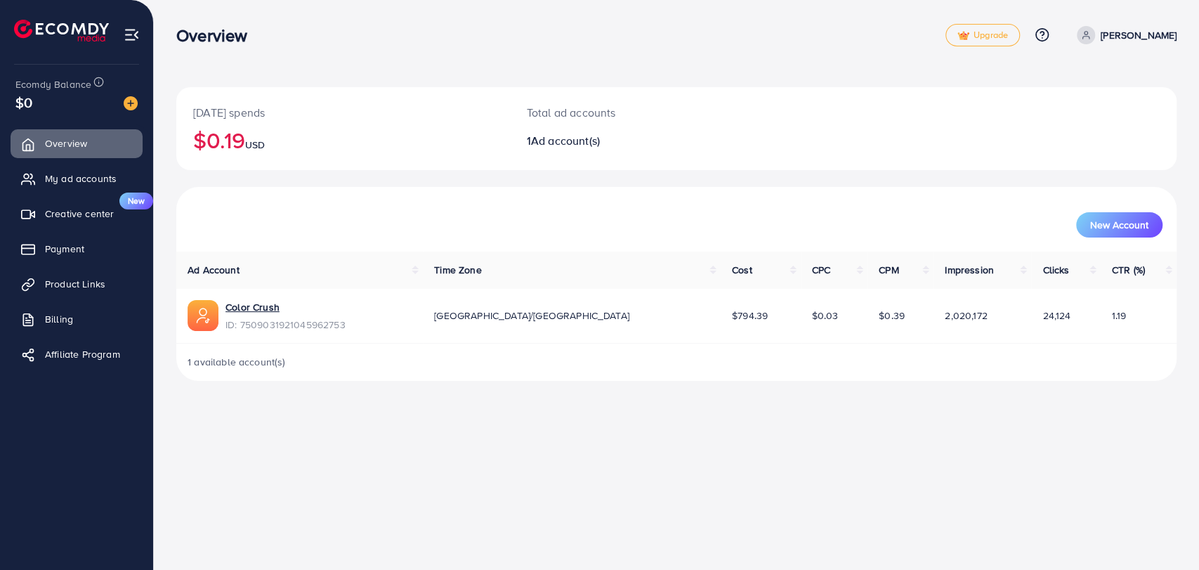
click at [587, 422] on div "Overview Upgrade Help Center Contact Support Plans and Pricing Term and policy …" at bounding box center [599, 285] width 1199 height 570
click at [132, 100] on img at bounding box center [131, 103] width 14 height 14
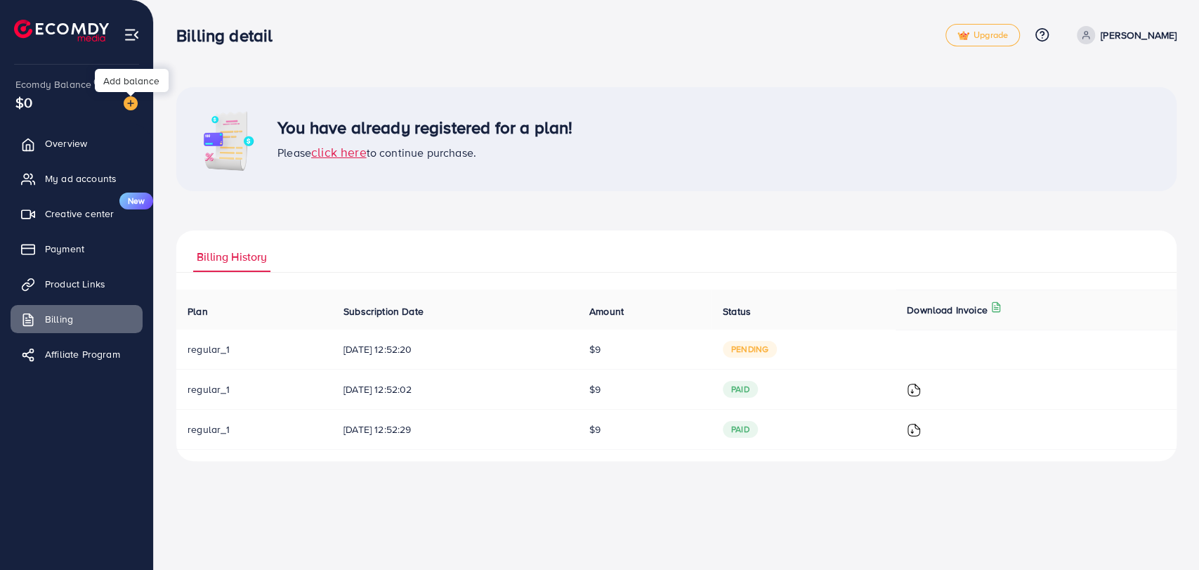
click at [129, 101] on img at bounding box center [131, 103] width 14 height 14
click at [341, 150] on span "click here" at bounding box center [339, 152] width 56 height 18
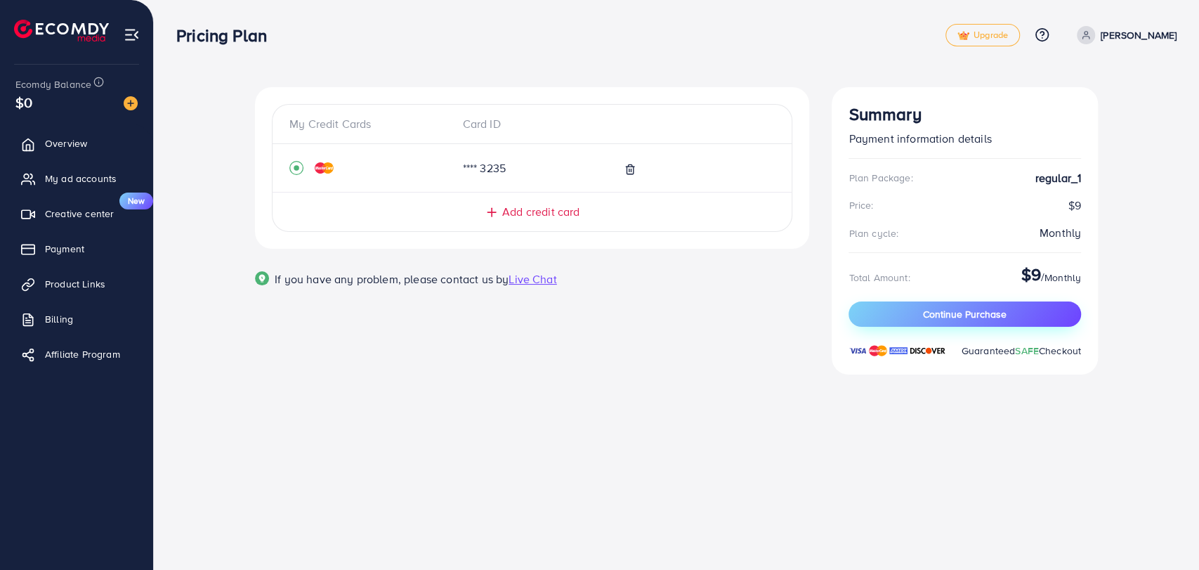
click at [996, 311] on span "Continue Purchase" at bounding box center [965, 314] width 84 height 14
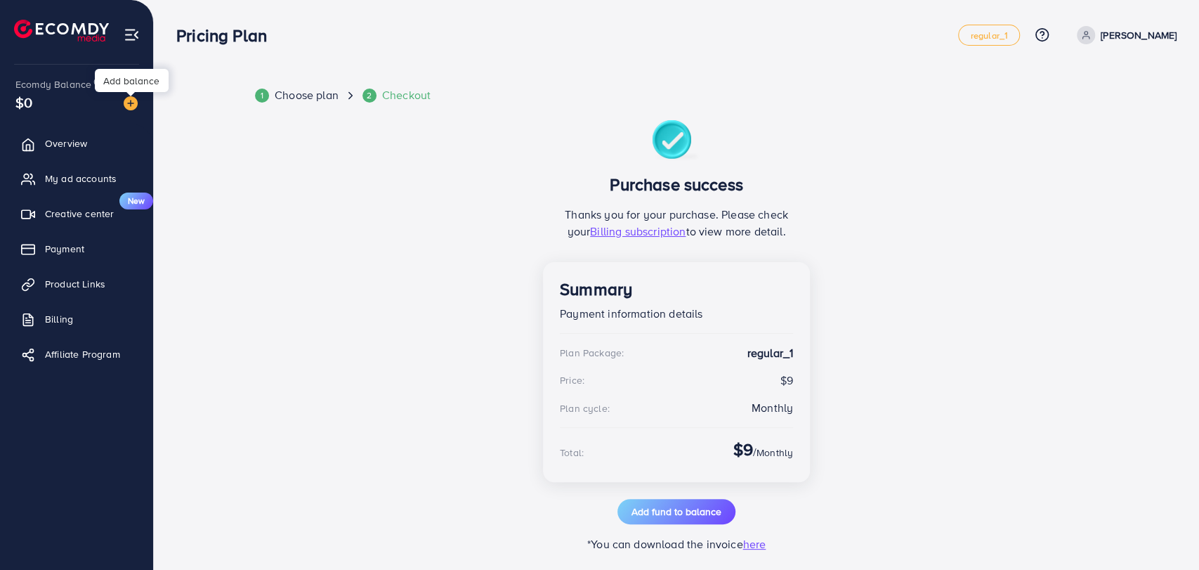
click at [127, 97] on img at bounding box center [131, 103] width 14 height 14
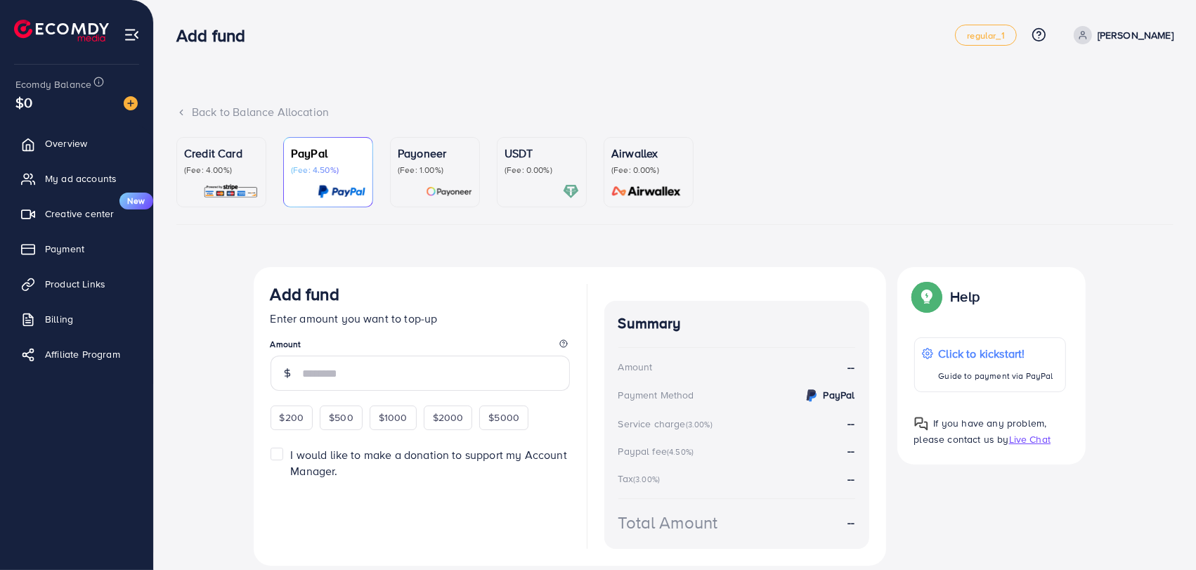
click at [561, 157] on p "USDT" at bounding box center [541, 153] width 74 height 17
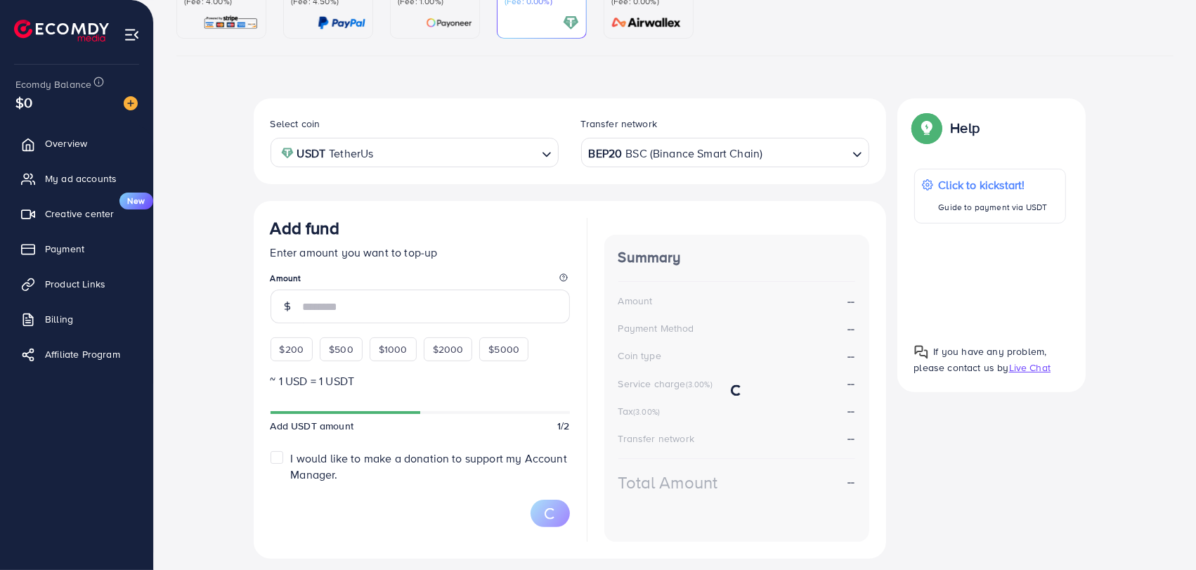
scroll to position [169, 0]
click at [294, 346] on span "$200" at bounding box center [292, 349] width 25 height 14
type input "***"
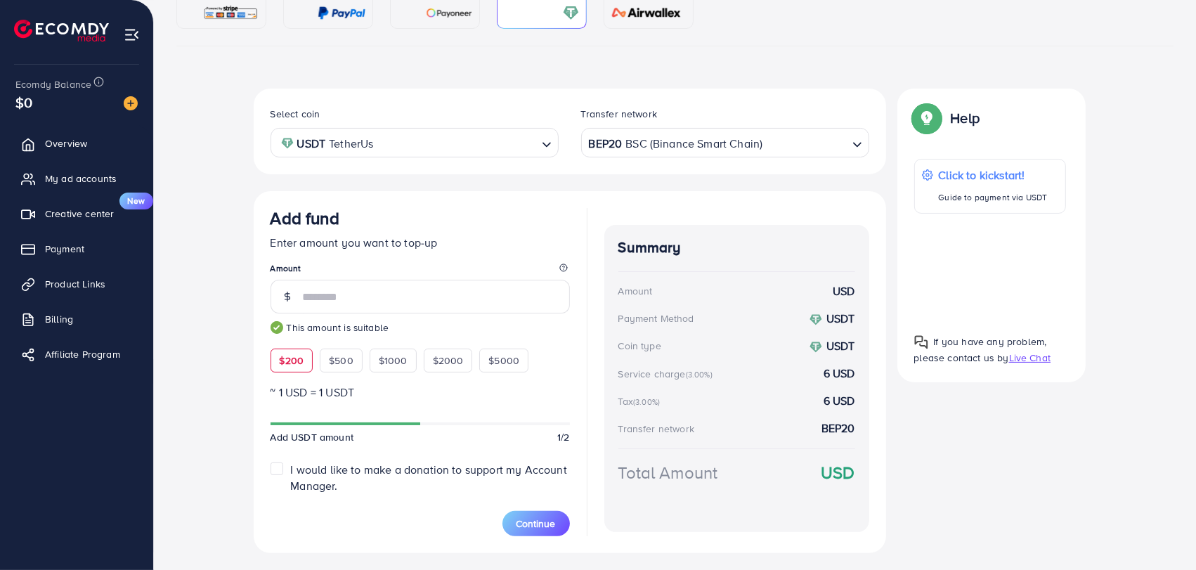
scroll to position [211, 0]
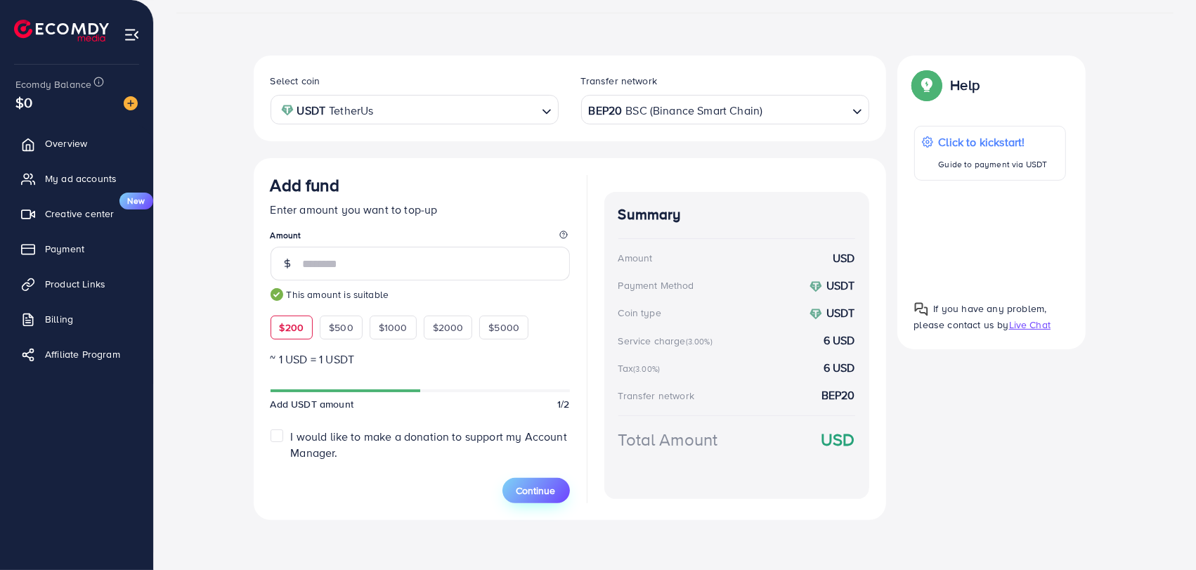
click at [533, 483] on span "Continue" at bounding box center [535, 490] width 39 height 14
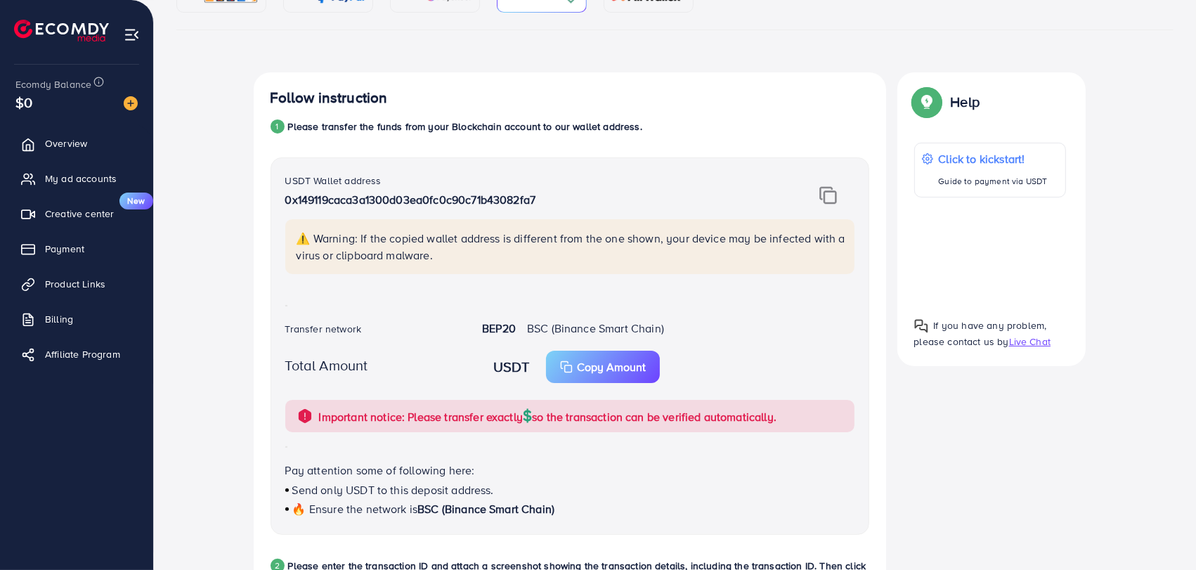
scroll to position [133, 0]
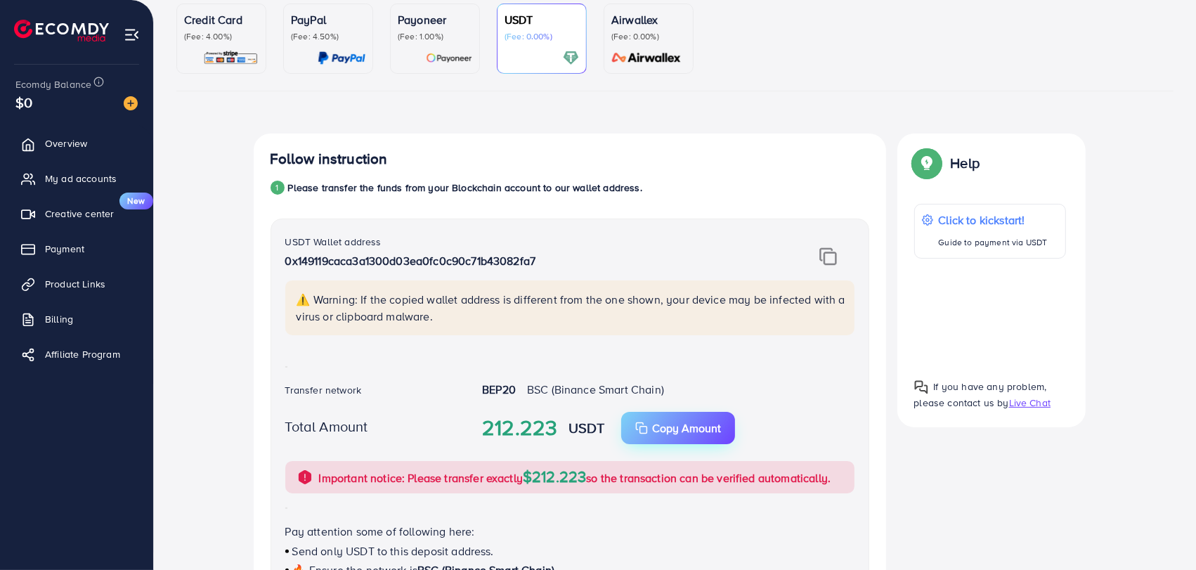
click at [661, 429] on p "Copy Amount" at bounding box center [686, 427] width 69 height 17
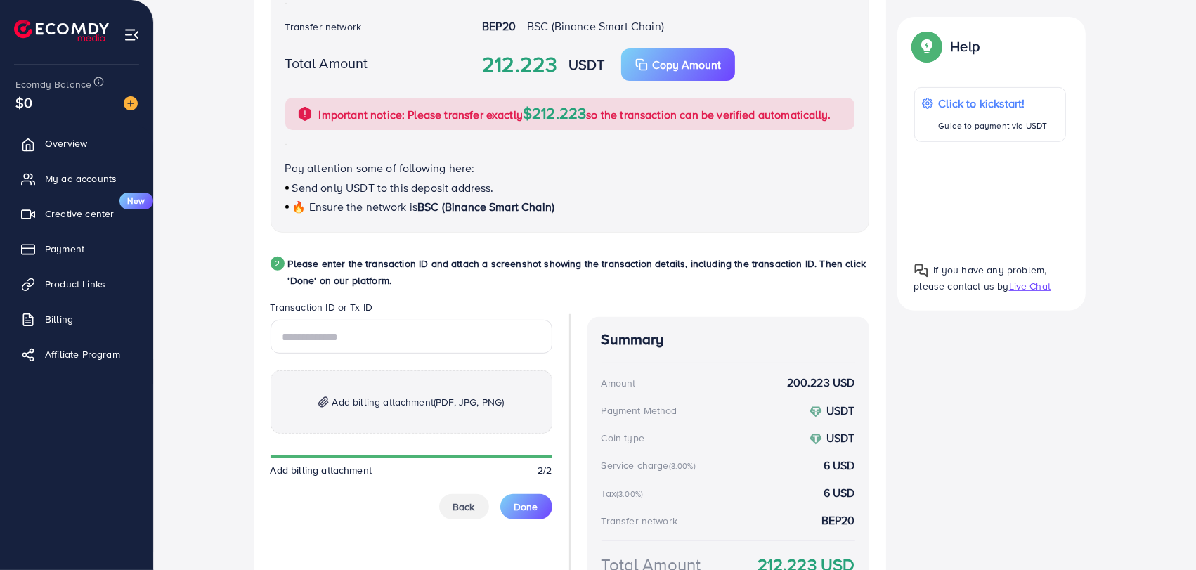
scroll to position [589, 0]
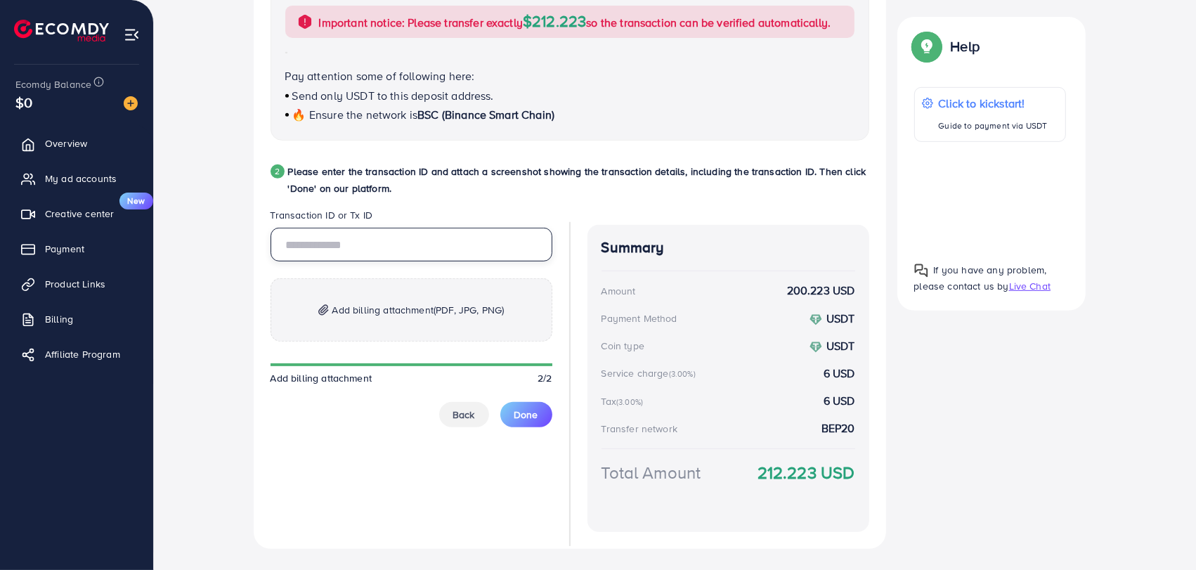
click at [389, 243] on input "text" at bounding box center [411, 245] width 282 height 34
paste input "**********"
type input "**********"
click at [339, 306] on span "Add billing attachment (PDF, JPG, PNG)" at bounding box center [418, 309] width 172 height 17
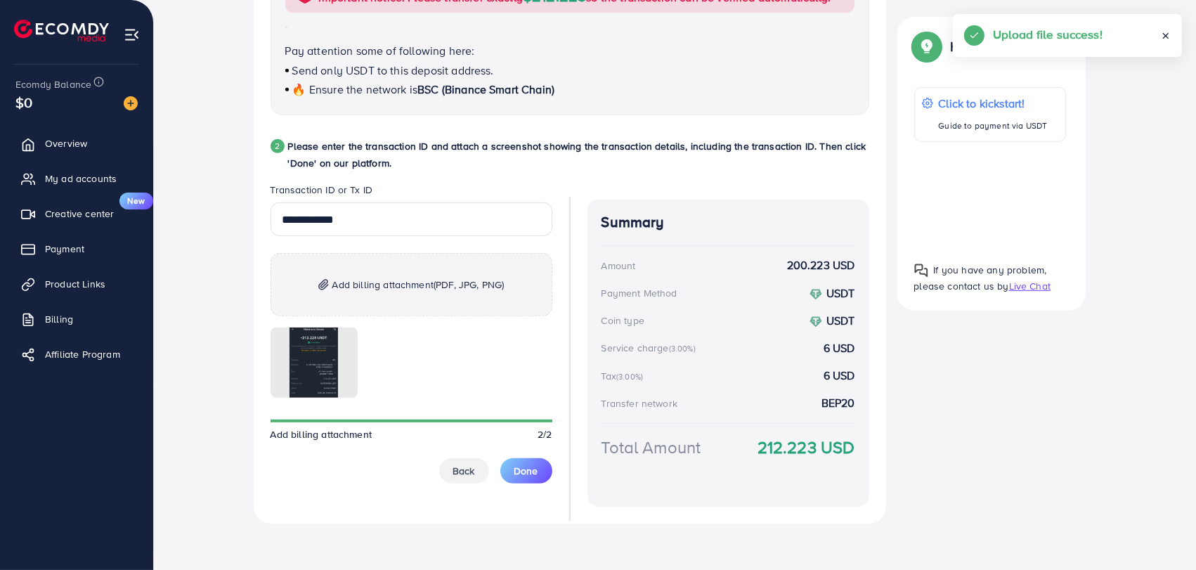
scroll to position [618, 0]
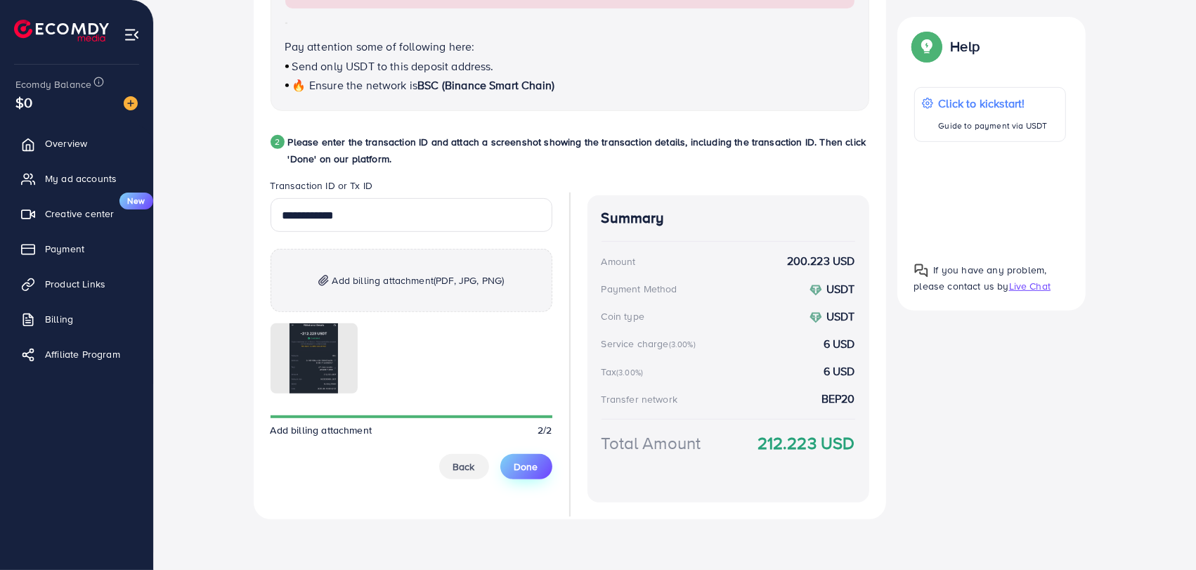
click at [533, 471] on span "Done" at bounding box center [526, 466] width 24 height 14
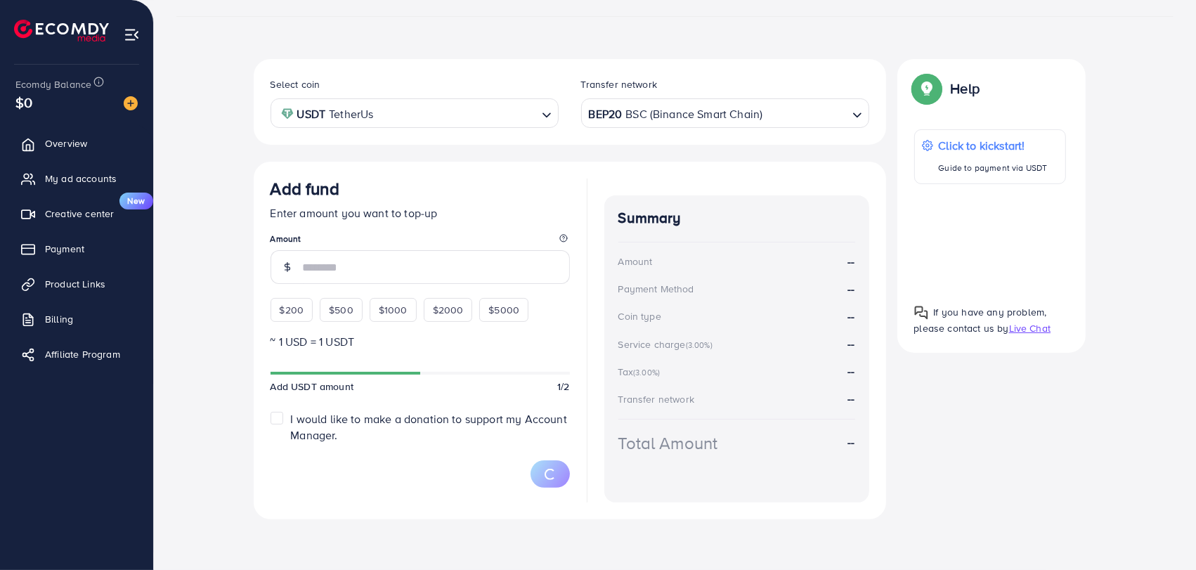
scroll to position [208, 0]
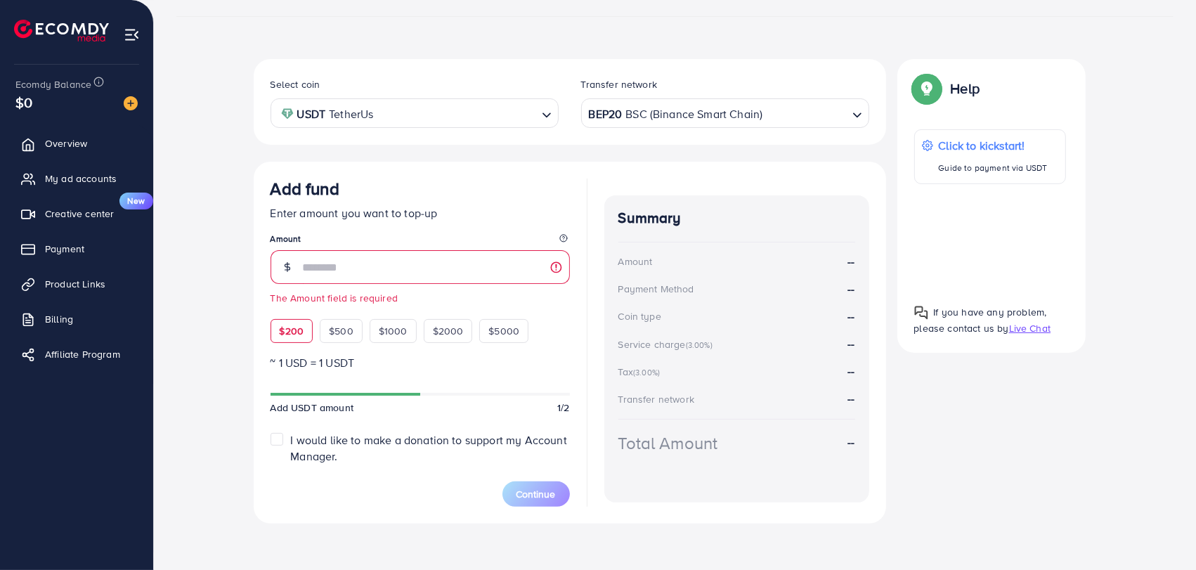
click at [285, 328] on span "$200" at bounding box center [292, 331] width 25 height 14
type input "***"
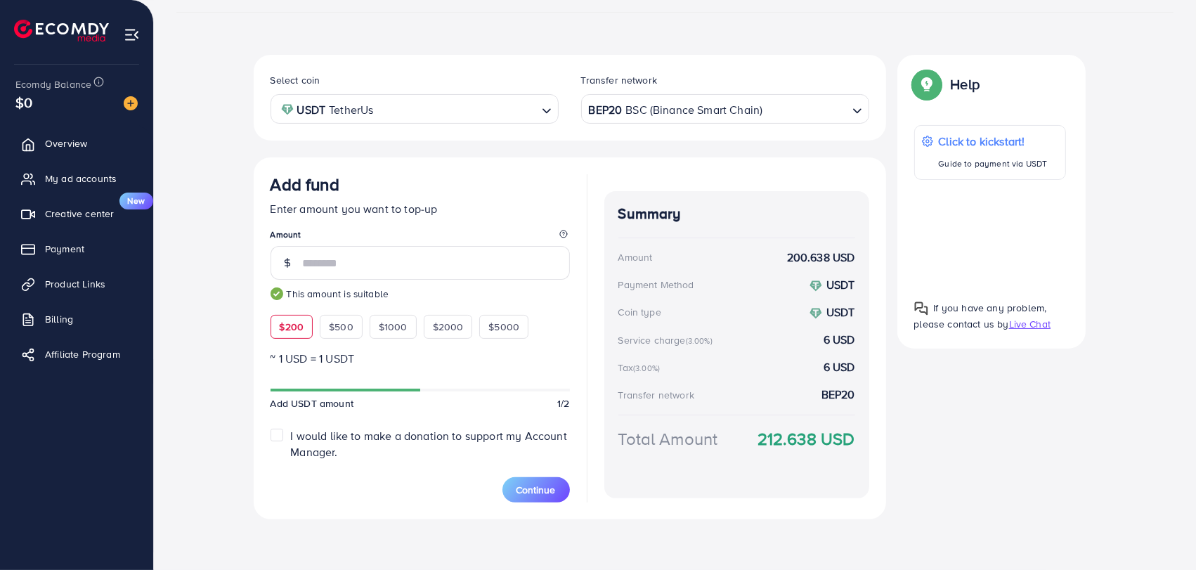
scroll to position [211, 0]
click at [524, 485] on span "Continue" at bounding box center [535, 490] width 39 height 14
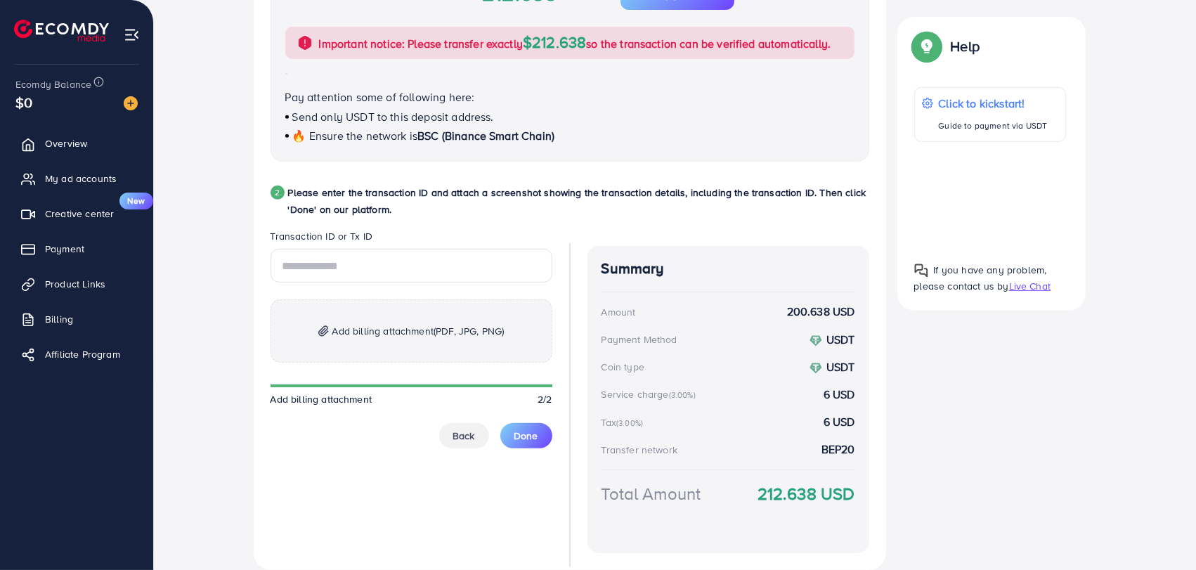
scroll to position [618, 0]
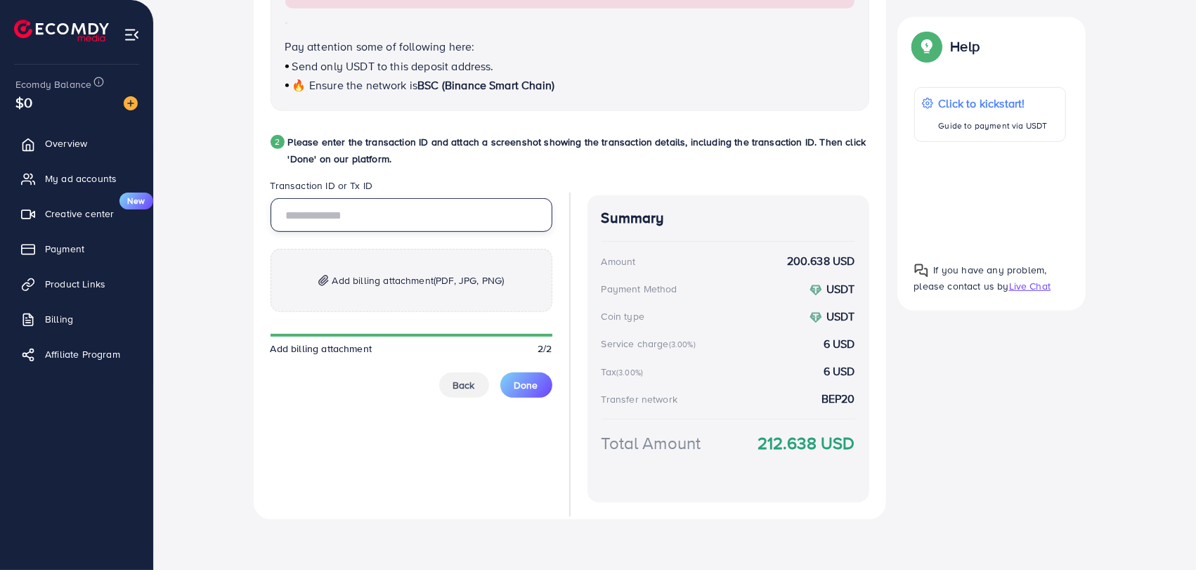
click at [361, 219] on input "text" at bounding box center [411, 215] width 282 height 34
paste input "**********"
type input "**********"
click at [324, 276] on img at bounding box center [323, 281] width 11 height 12
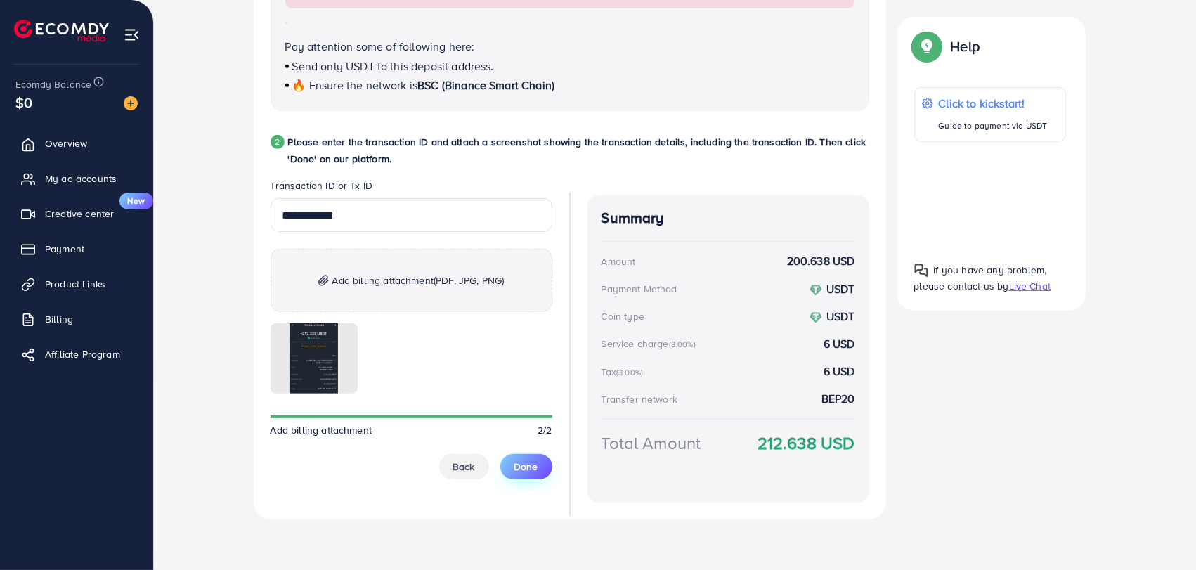
click at [527, 459] on span "Done" at bounding box center [526, 466] width 24 height 14
click at [515, 464] on span "Done" at bounding box center [526, 466] width 24 height 14
click at [1036, 287] on span "Live Chat" at bounding box center [1029, 286] width 41 height 14
click at [659, 171] on div "2 Please enter the transaction ID and attach a screenshot showing the transacti…" at bounding box center [569, 155] width 599 height 45
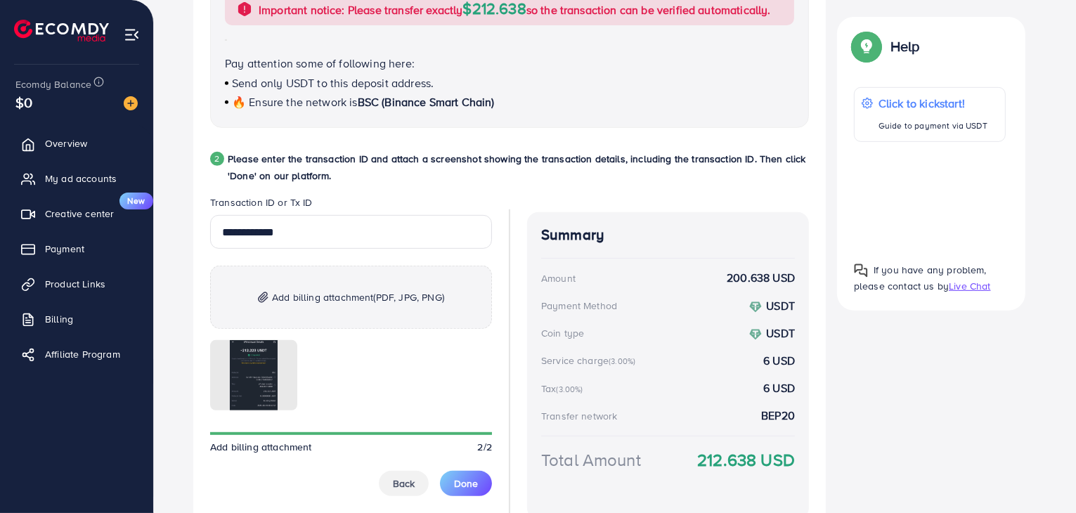
scroll to position [675, 0]
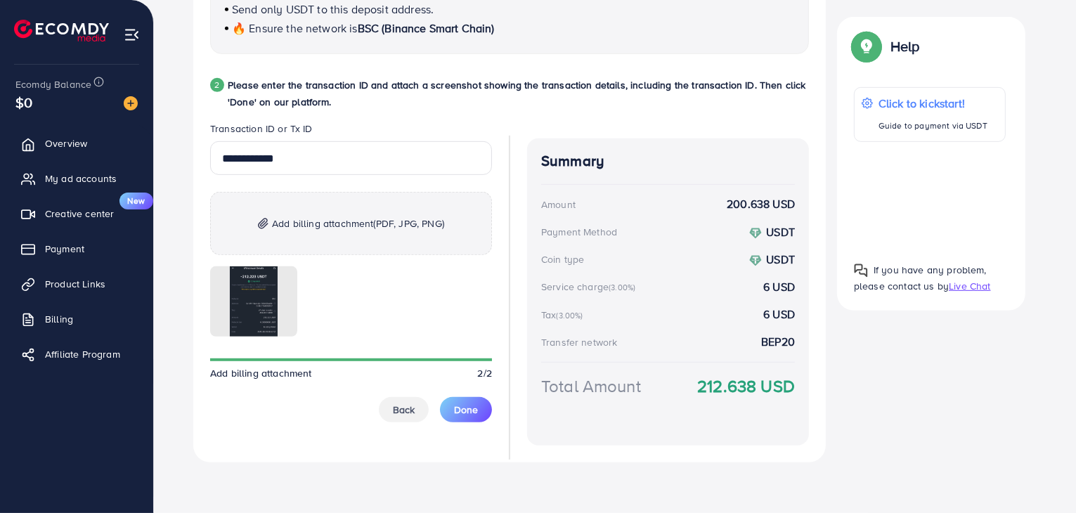
click at [503, 429] on div "**********" at bounding box center [509, 284] width 599 height 325
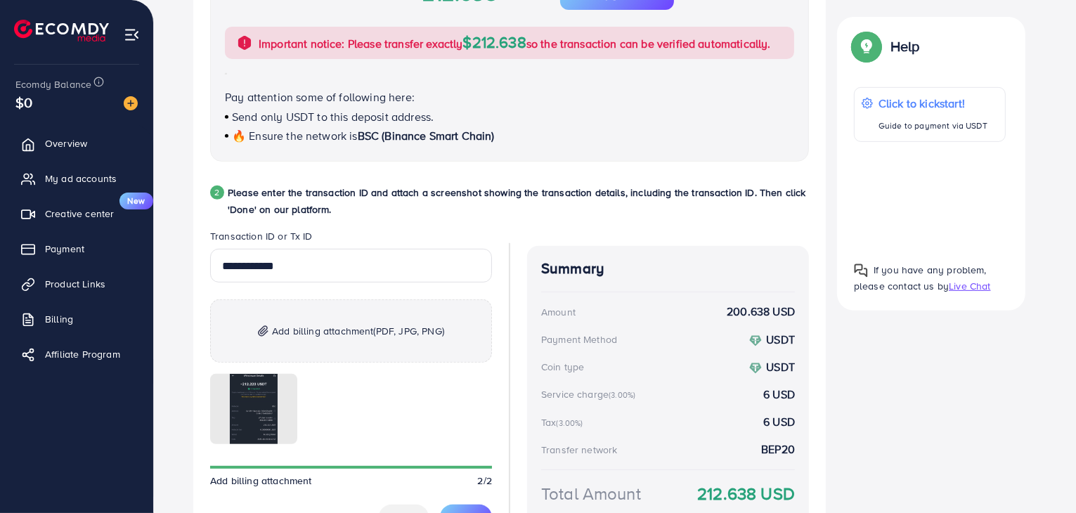
scroll to position [0, 0]
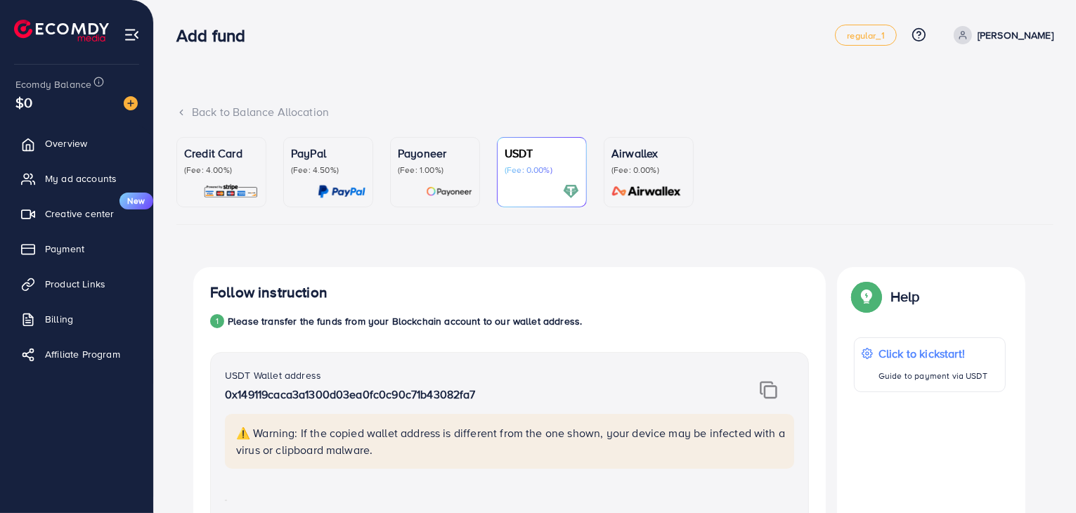
click at [462, 180] on div "Payoneer (Fee: 1.00%)" at bounding box center [435, 172] width 74 height 55
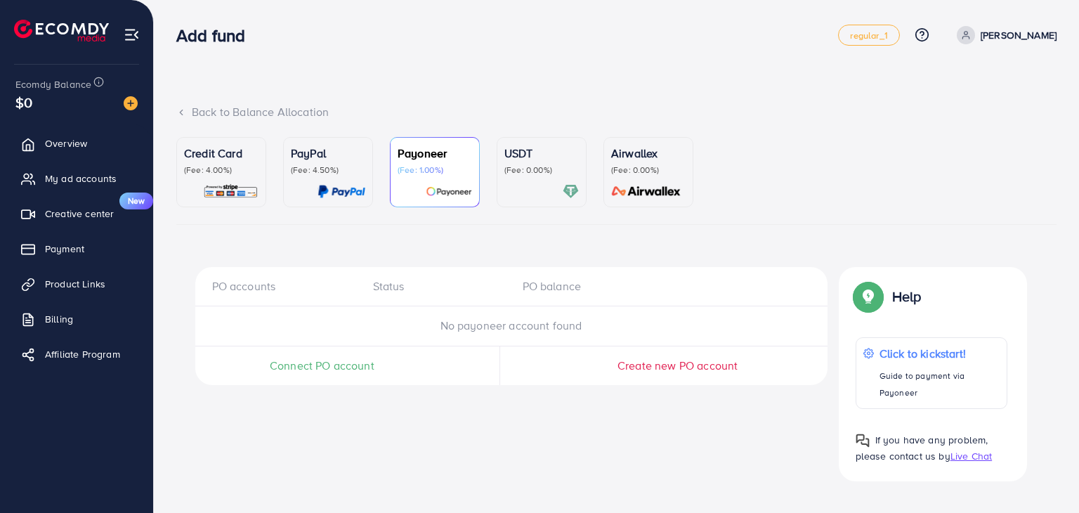
click at [520, 167] on p "(Fee: 0.00%)" at bounding box center [541, 169] width 74 height 11
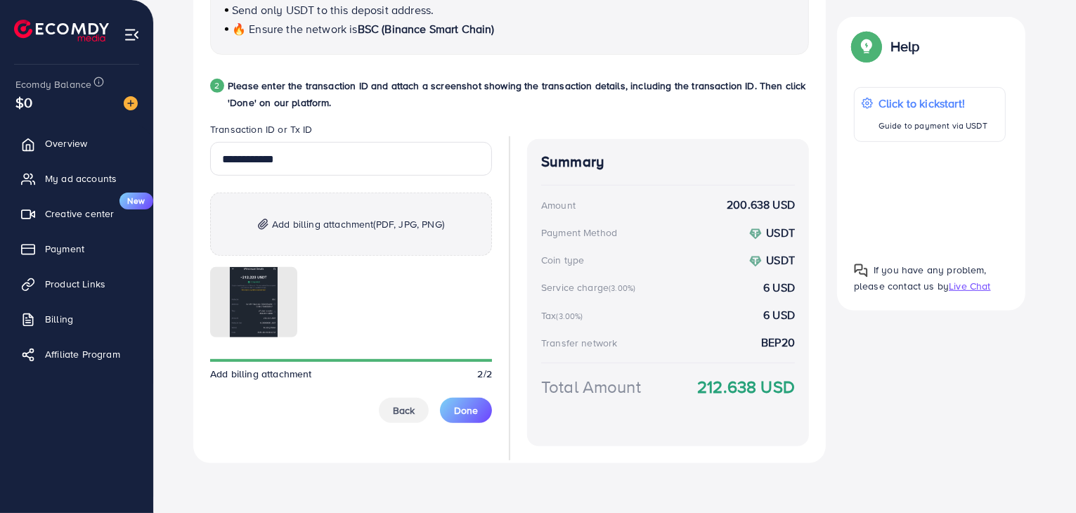
scroll to position [675, 0]
click at [672, 472] on div "**********" at bounding box center [614, 33] width 877 height 882
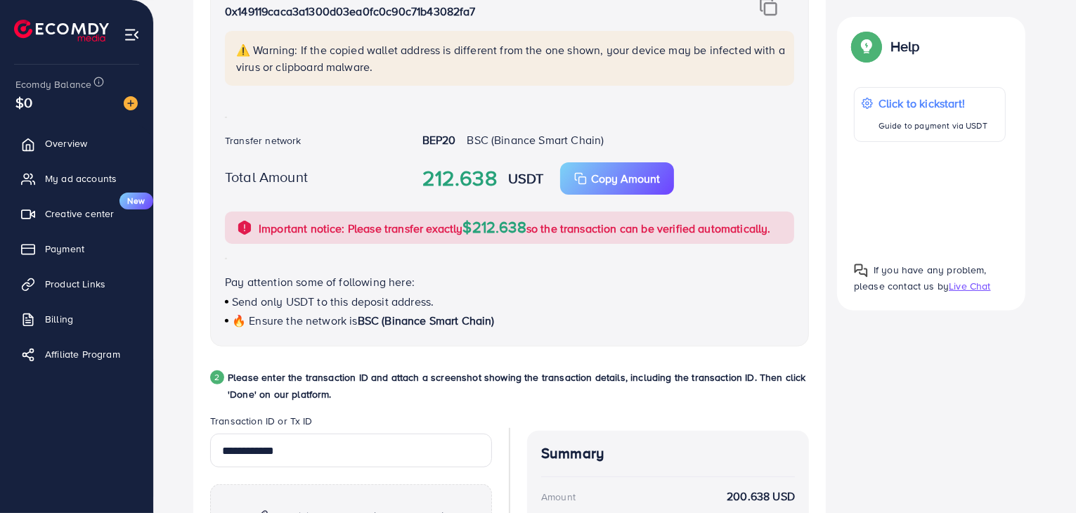
scroll to position [195, 0]
